Goal: Information Seeking & Learning: Learn about a topic

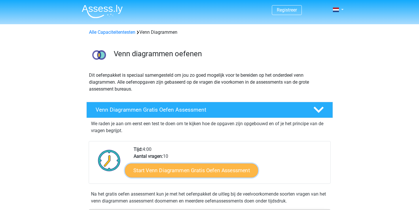
click at [196, 165] on link "Start Venn Diagrammen Gratis Oefen Assessment" at bounding box center [191, 170] width 133 height 14
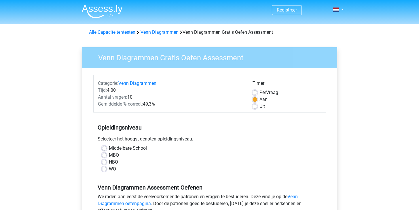
click at [109, 162] on label "HBO" at bounding box center [113, 161] width 9 height 7
click at [105, 162] on input "HBO" at bounding box center [104, 161] width 5 height 6
radio input "true"
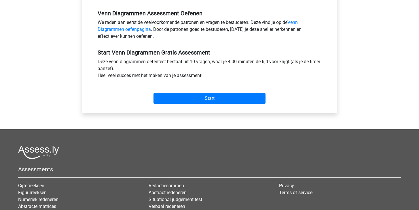
scroll to position [194, 0]
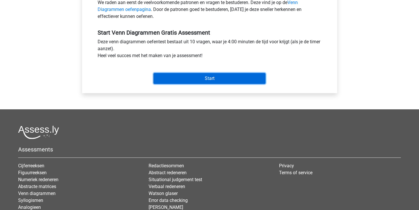
click at [198, 81] on input "Start" at bounding box center [210, 78] width 112 height 11
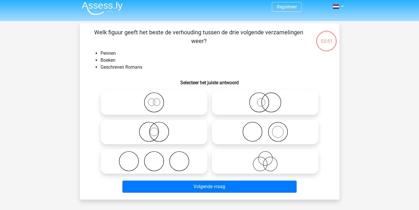
scroll to position [4, 0]
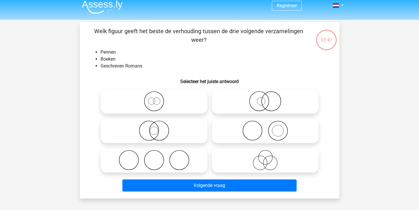
click at [258, 126] on icon at bounding box center [265, 130] width 102 height 20
click at [265, 126] on input "radio" at bounding box center [267, 126] width 4 height 4
radio input "true"
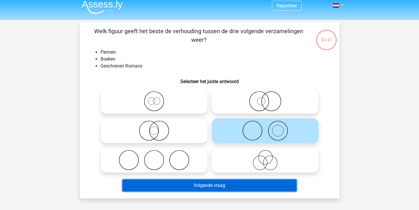
click at [227, 187] on button "Volgende vraag" at bounding box center [209, 185] width 174 height 12
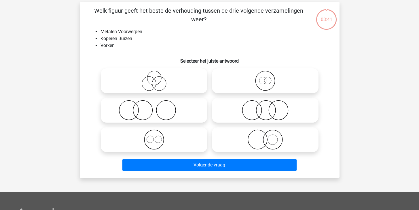
scroll to position [27, 0]
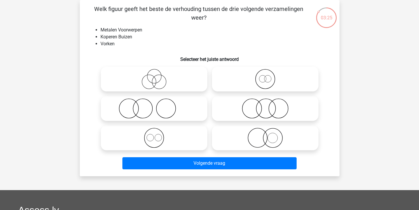
drag, startPoint x: 160, startPoint y: 141, endPoint x: 165, endPoint y: 143, distance: 4.5
click at [161, 141] on icon at bounding box center [154, 138] width 102 height 20
click at [158, 135] on input "radio" at bounding box center [156, 133] width 4 height 4
radio input "true"
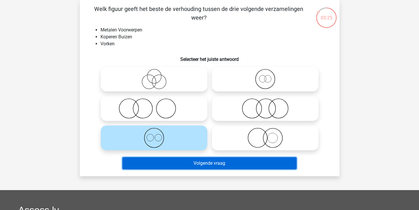
click at [198, 160] on button "Volgende vraag" at bounding box center [209, 163] width 174 height 12
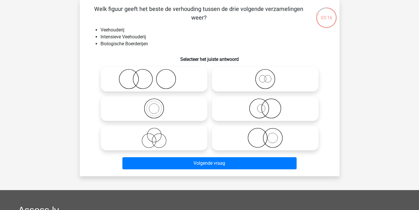
click at [264, 141] on circle at bounding box center [272, 137] width 19 height 19
click at [265, 135] on input "radio" at bounding box center [267, 133] width 4 height 4
radio input "true"
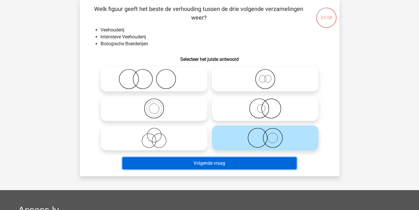
click at [253, 168] on button "Volgende vraag" at bounding box center [209, 163] width 174 height 12
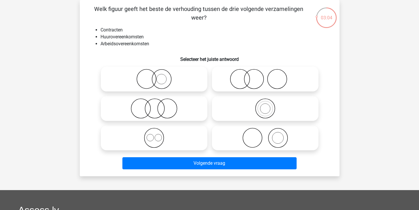
click at [169, 134] on icon at bounding box center [154, 138] width 102 height 20
click at [158, 134] on input "radio" at bounding box center [156, 133] width 4 height 4
radio input "true"
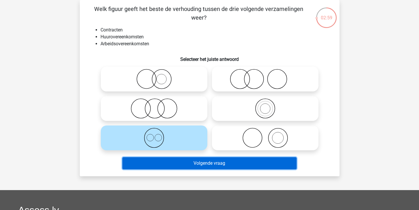
click at [204, 160] on button "Volgende vraag" at bounding box center [209, 163] width 174 height 12
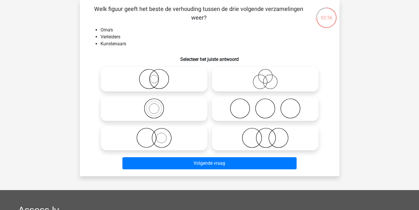
click at [245, 82] on icon at bounding box center [265, 79] width 102 height 20
click at [265, 76] on input "radio" at bounding box center [267, 74] width 4 height 4
radio input "true"
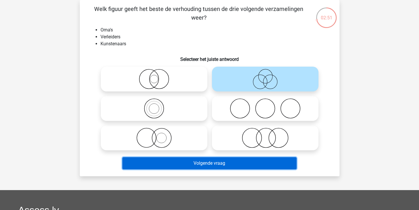
click at [233, 164] on button "Volgende vraag" at bounding box center [209, 163] width 174 height 12
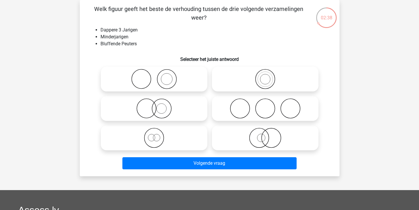
click at [245, 135] on icon at bounding box center [265, 138] width 102 height 20
click at [265, 135] on input "radio" at bounding box center [267, 133] width 4 height 4
radio input "true"
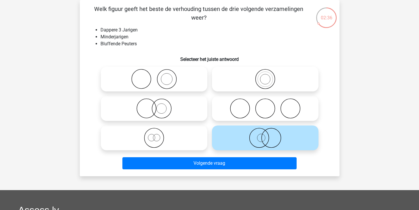
click at [181, 109] on icon at bounding box center [154, 108] width 102 height 20
click at [158, 105] on input "radio" at bounding box center [156, 104] width 4 height 4
radio input "true"
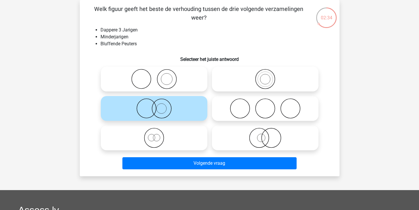
click at [230, 129] on icon at bounding box center [265, 138] width 102 height 20
click at [265, 131] on input "radio" at bounding box center [267, 133] width 4 height 4
radio input "true"
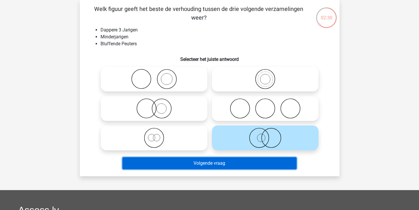
click at [246, 163] on button "Volgende vraag" at bounding box center [209, 163] width 174 height 12
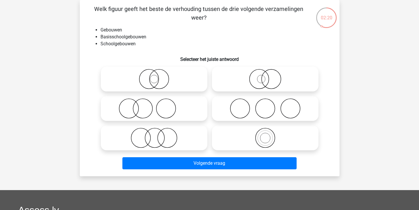
click at [243, 77] on icon at bounding box center [265, 79] width 102 height 20
click at [265, 76] on input "radio" at bounding box center [267, 74] width 4 height 4
radio input "true"
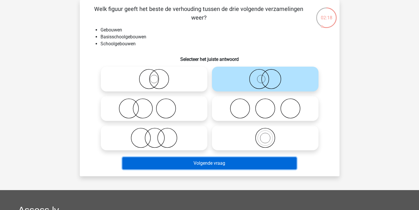
click at [250, 160] on button "Volgende vraag" at bounding box center [209, 163] width 174 height 12
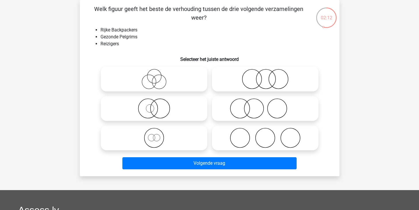
click at [181, 84] on icon at bounding box center [154, 79] width 102 height 20
click at [158, 76] on input "radio" at bounding box center [156, 74] width 4 height 4
radio input "true"
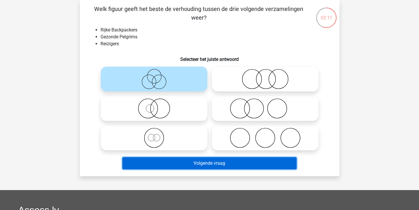
click at [247, 168] on button "Volgende vraag" at bounding box center [209, 163] width 174 height 12
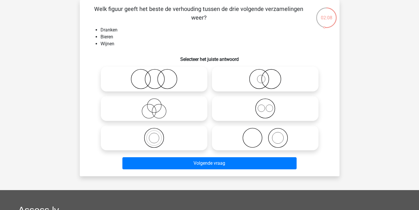
click at [254, 102] on icon at bounding box center [265, 108] width 102 height 20
click at [265, 102] on input "radio" at bounding box center [267, 104] width 4 height 4
radio input "true"
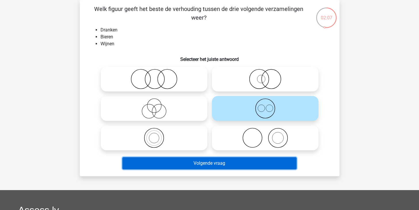
click at [249, 160] on button "Volgende vraag" at bounding box center [209, 163] width 174 height 12
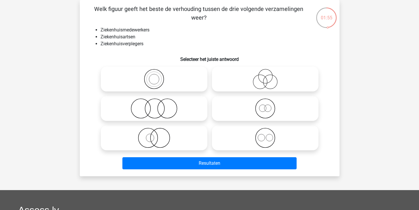
click at [181, 114] on icon at bounding box center [154, 108] width 102 height 20
click at [158, 105] on input "radio" at bounding box center [156, 104] width 4 height 4
radio input "true"
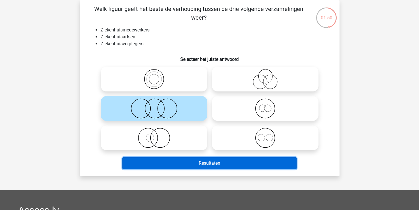
click at [239, 162] on button "Resultaten" at bounding box center [209, 163] width 174 height 12
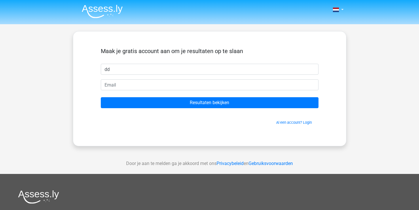
type input "dd"
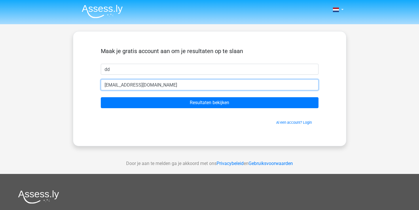
type input "[EMAIL_ADDRESS][DOMAIN_NAME]"
click at [101, 97] on input "Resultaten bekijken" at bounding box center [210, 102] width 218 height 11
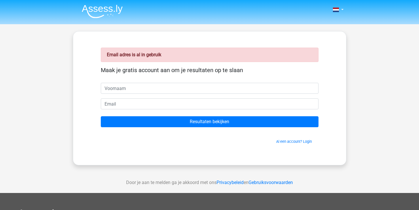
click at [135, 88] on input "text" at bounding box center [210, 88] width 218 height 11
type input "sirkaruto"
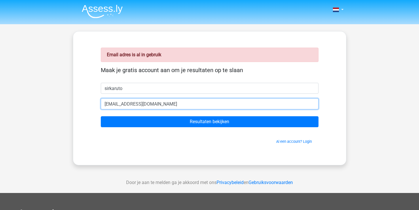
type input "[EMAIL_ADDRESS][DOMAIN_NAME]"
click at [101, 116] on input "Resultaten bekijken" at bounding box center [210, 121] width 218 height 11
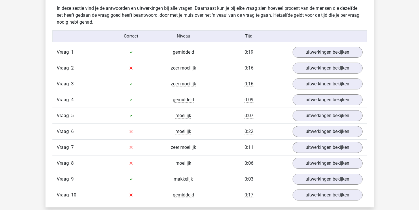
scroll to position [462, 0]
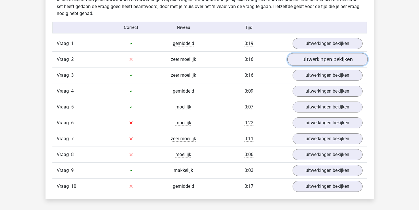
click at [311, 61] on link "uitwerkingen bekijken" at bounding box center [327, 59] width 80 height 13
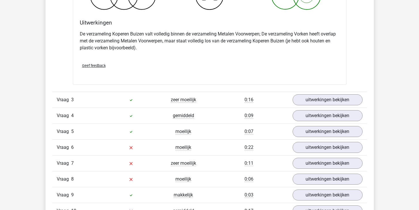
scroll to position [714, 0]
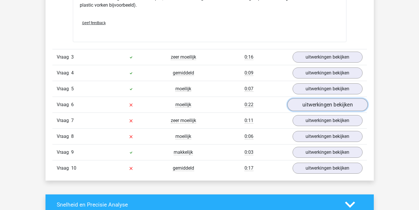
click at [302, 107] on link "uitwerkingen bekijken" at bounding box center [327, 104] width 80 height 13
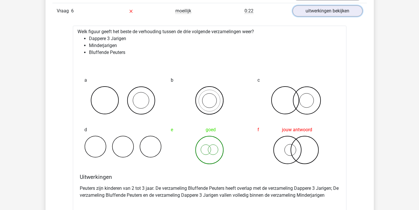
scroll to position [968, 0]
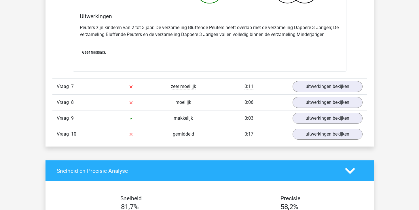
click at [307, 93] on div "Vraag 7 zeer moeilijk 0:11 uitwerkingen bekijken" at bounding box center [209, 86] width 315 height 16
click at [309, 90] on link "uitwerkingen bekijken" at bounding box center [327, 86] width 80 height 13
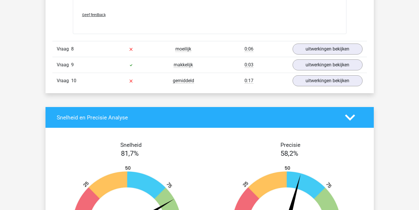
scroll to position [1412, 0]
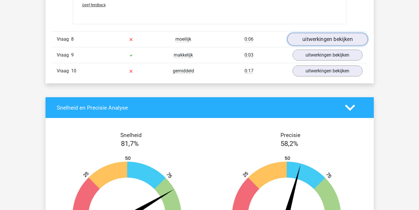
click at [301, 44] on link "uitwerkingen bekijken" at bounding box center [327, 39] width 80 height 13
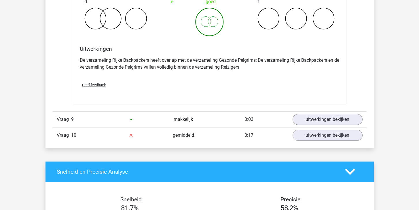
scroll to position [1577, 0]
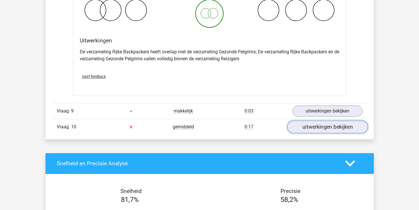
click at [309, 124] on link "uitwerkingen bekijken" at bounding box center [327, 126] width 80 height 13
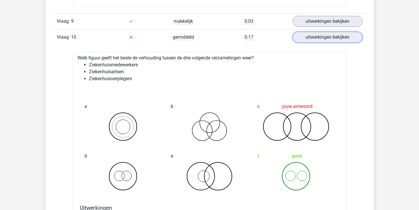
scroll to position [1692, 0]
